Goal: Go to known website: Go to known website

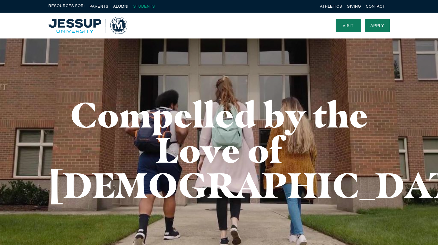
click at [139, 7] on link "Students" at bounding box center [144, 6] width 22 height 4
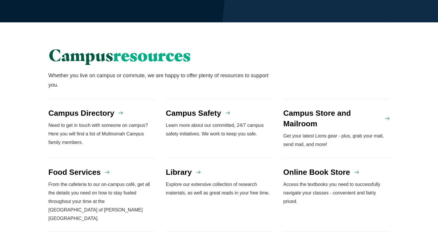
scroll to position [431, 0]
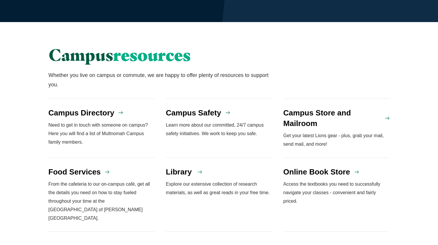
click at [184, 158] on link "Library Explore our extensive collection of research materials, as well as grea…" at bounding box center [219, 195] width 107 height 74
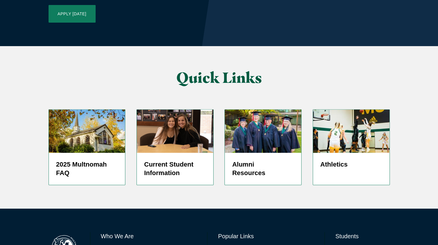
scroll to position [1422, 0]
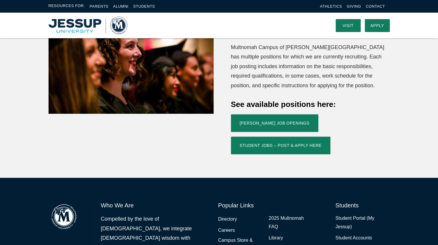
scroll to position [197, 0]
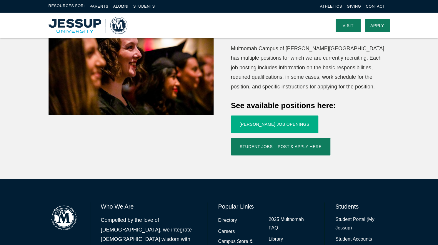
click at [275, 116] on link "Jessup Job Openings" at bounding box center [274, 125] width 87 height 18
